Goal: Find specific page/section: Find specific page/section

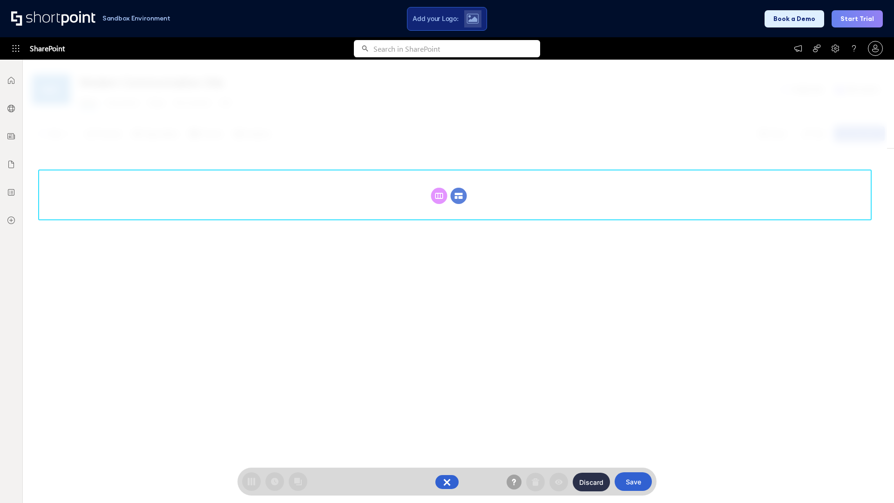
scroll to position [128, 0]
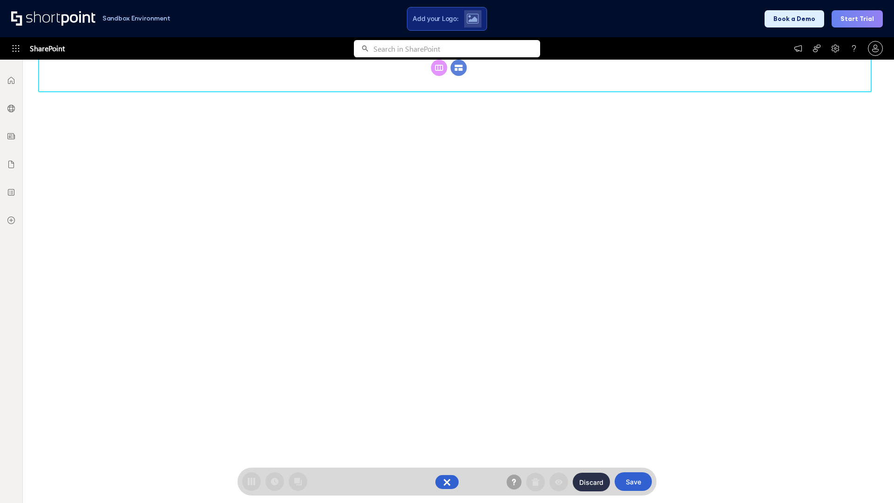
click at [458, 76] on circle at bounding box center [458, 68] width 16 height 16
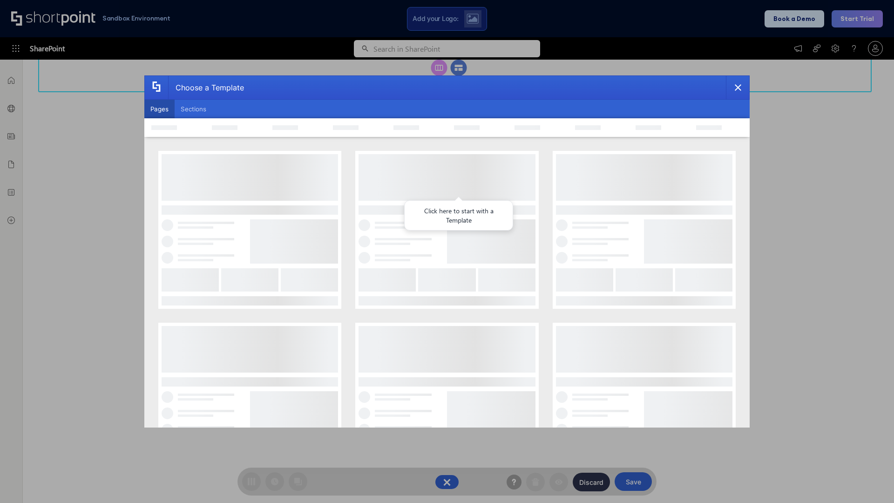
scroll to position [0, 0]
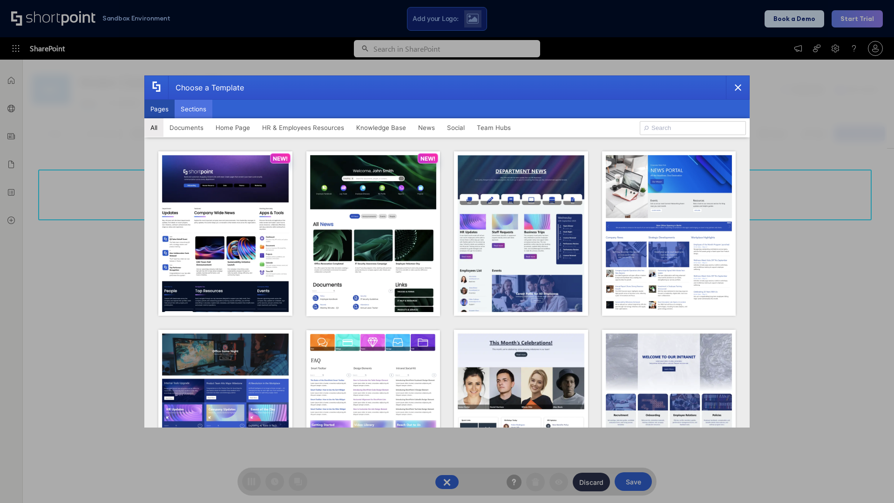
click at [193, 109] on button "Sections" at bounding box center [194, 109] width 38 height 19
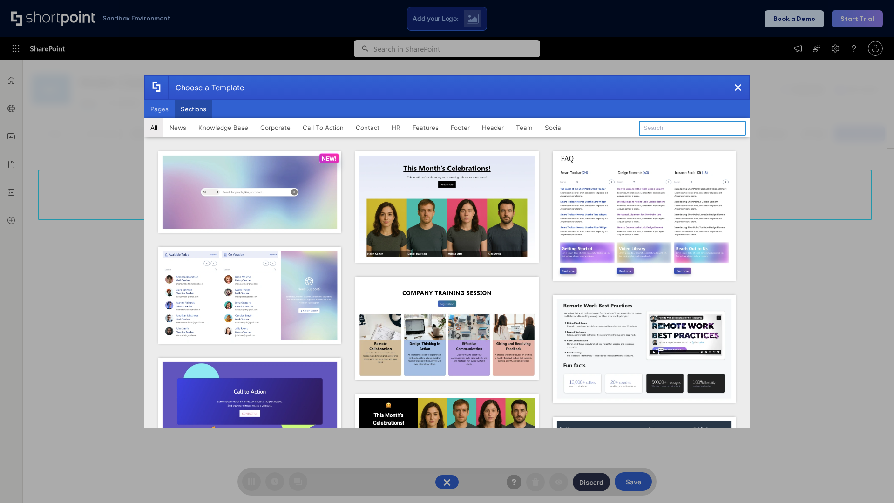
type input "Features Kit 6"
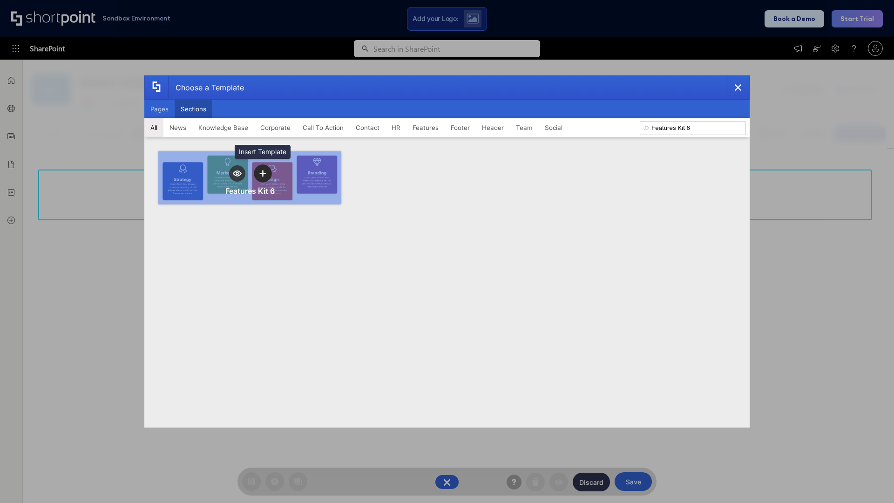
click at [262, 173] on icon "template selector" at bounding box center [262, 173] width 7 height 7
